Goal: Task Accomplishment & Management: Manage account settings

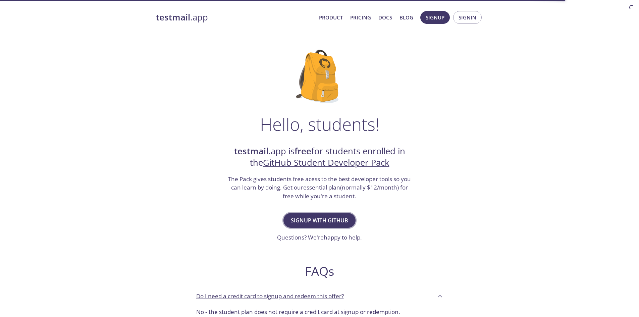
click at [322, 218] on span "Signup with GitHub" at bounding box center [319, 220] width 57 height 9
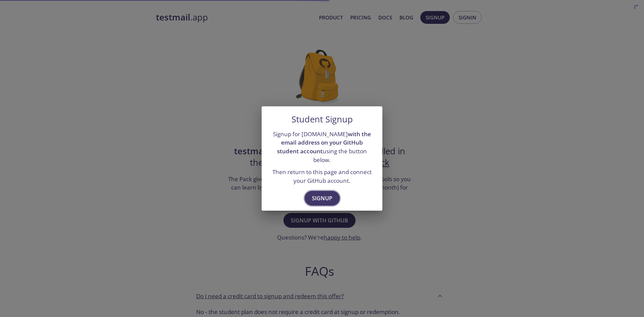
click at [322, 193] on span "Signup" at bounding box center [322, 197] width 20 height 9
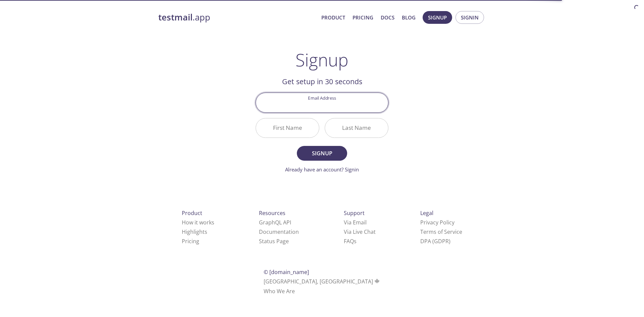
click at [337, 103] on input "Email Address" at bounding box center [322, 102] width 132 height 19
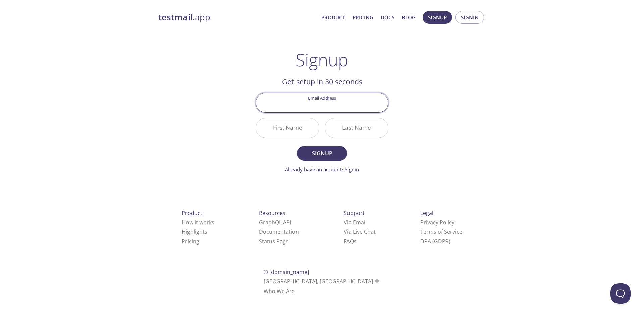
drag, startPoint x: 446, startPoint y: 101, endPoint x: 446, endPoint y: 97, distance: 3.7
click at [447, 101] on div "testmail .app Product Pricing Docs Blog Signup Signin Signup Get setup in 30 se…" at bounding box center [321, 161] width 343 height 308
click at [474, 18] on span "Signin" at bounding box center [470, 17] width 18 height 9
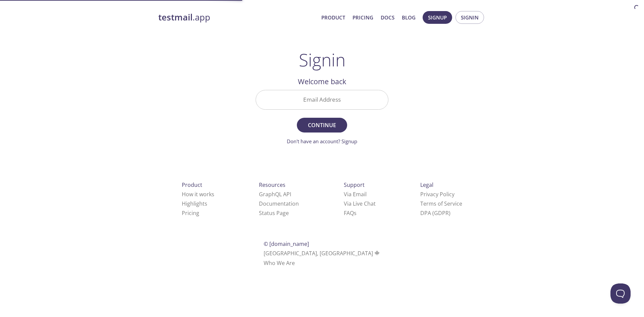
drag, startPoint x: 318, startPoint y: 98, endPoint x: 315, endPoint y: 93, distance: 5.0
click at [318, 98] on input "Email Address" at bounding box center [322, 99] width 132 height 19
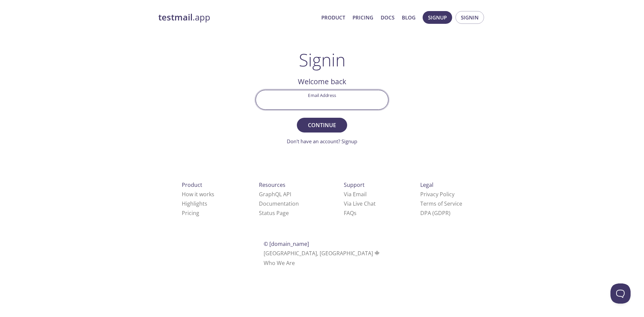
type input "[EMAIL_ADDRESS][DOMAIN_NAME]"
click at [320, 130] on span "Continue" at bounding box center [322, 124] width 36 height 9
click at [321, 95] on input "Signin Security Code" at bounding box center [322, 99] width 132 height 19
click at [461, 98] on div "testmail .app Product Pricing Docs Blog Signup Signin Signin Welcome back Email…" at bounding box center [321, 147] width 343 height 280
click at [323, 99] on input "Signin Security Code" at bounding box center [322, 99] width 132 height 19
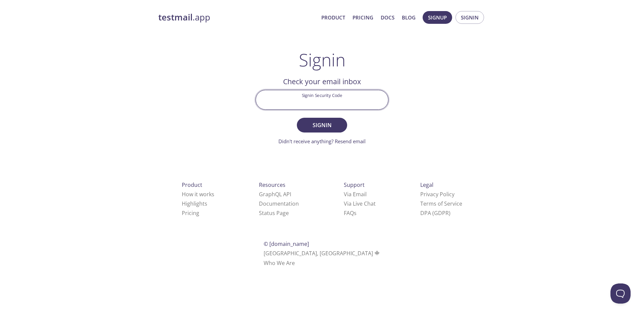
paste input "1JAJGRK"
type input "1JAJGRK"
click at [329, 119] on button "Signin" at bounding box center [322, 125] width 50 height 15
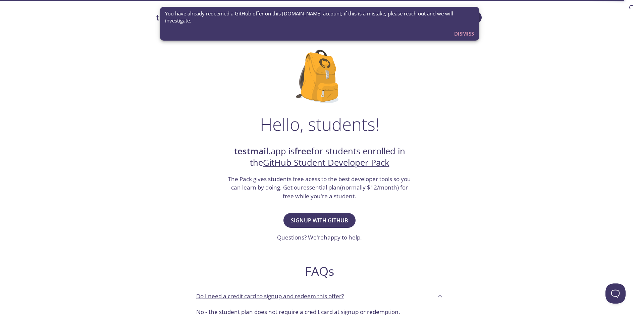
click at [464, 29] on span "Dismiss" at bounding box center [464, 33] width 20 height 9
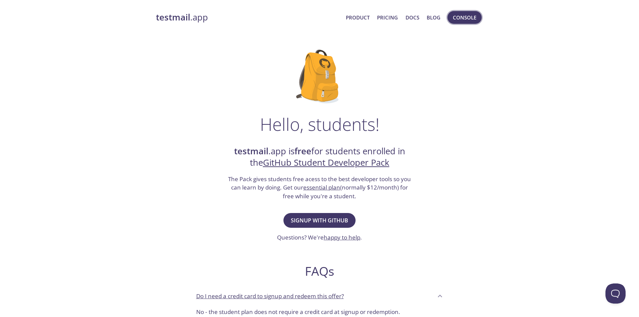
click at [460, 19] on span "Console" at bounding box center [464, 17] width 23 height 9
